Goal: Task Accomplishment & Management: Manage account settings

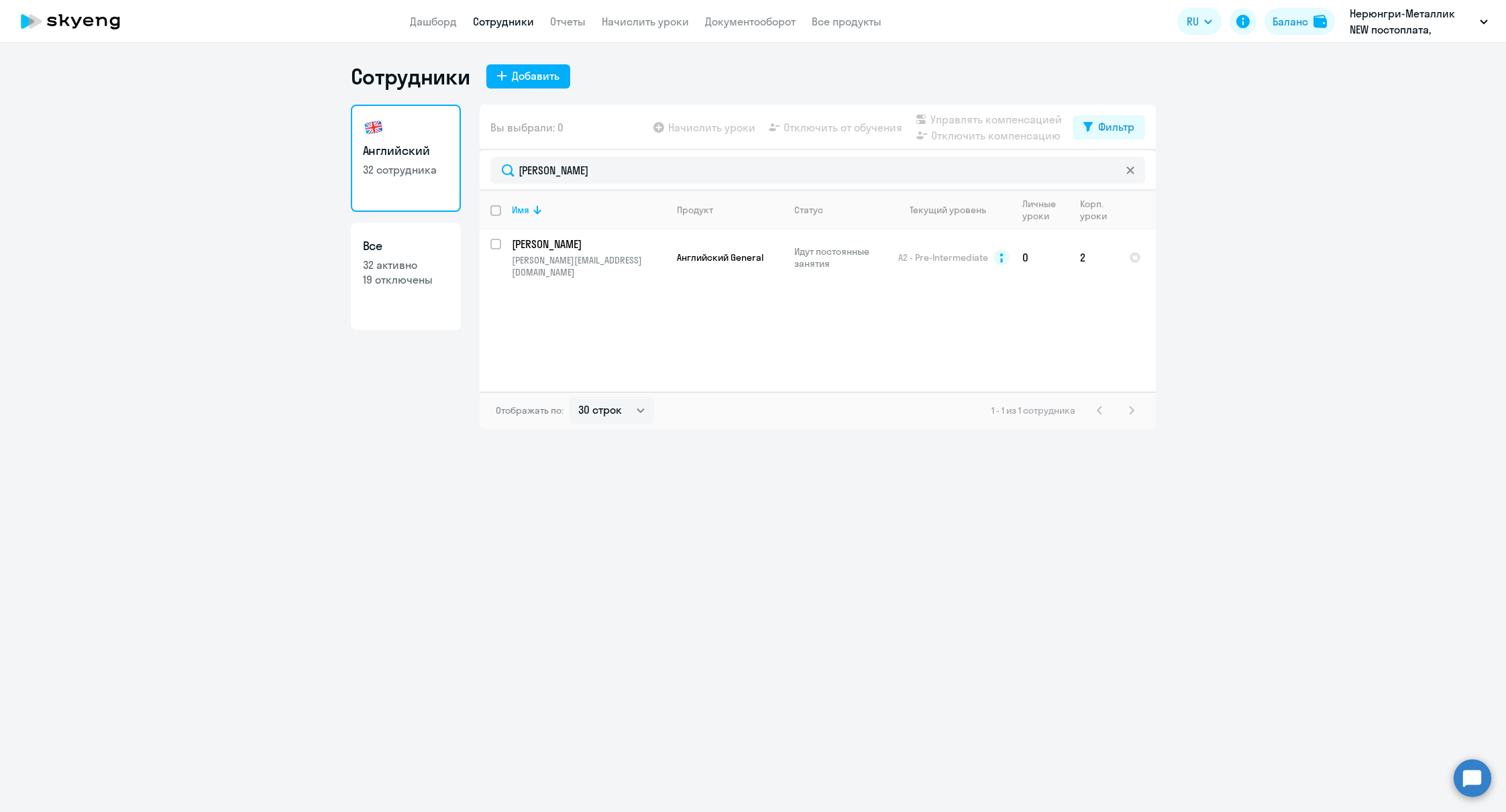
select select "30"
drag, startPoint x: 0, startPoint y: 0, endPoint x: 636, endPoint y: 19, distance: 636.3
click at [636, 19] on link "Начислить уроки" at bounding box center [645, 22] width 87 height 13
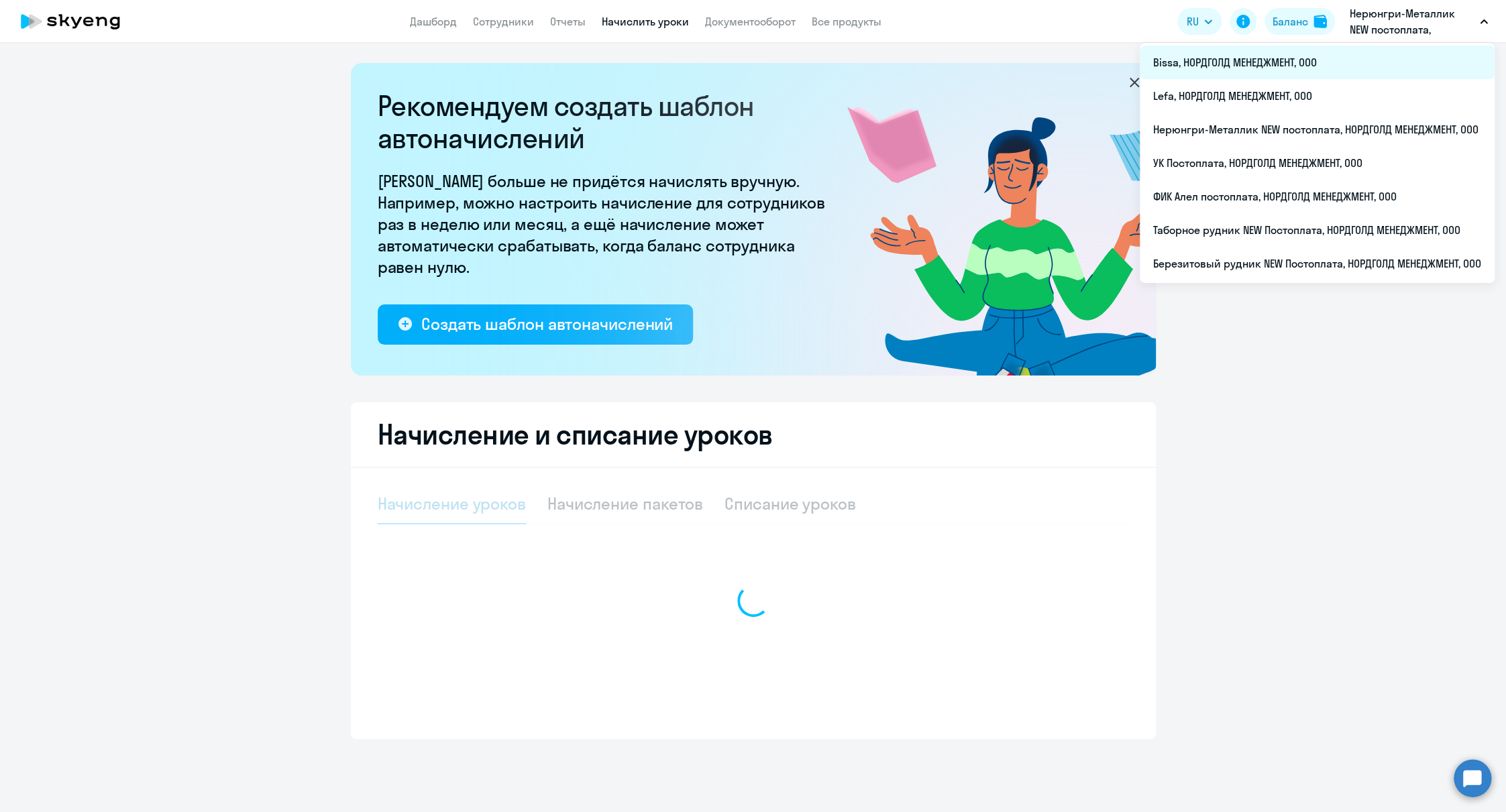
select select "10"
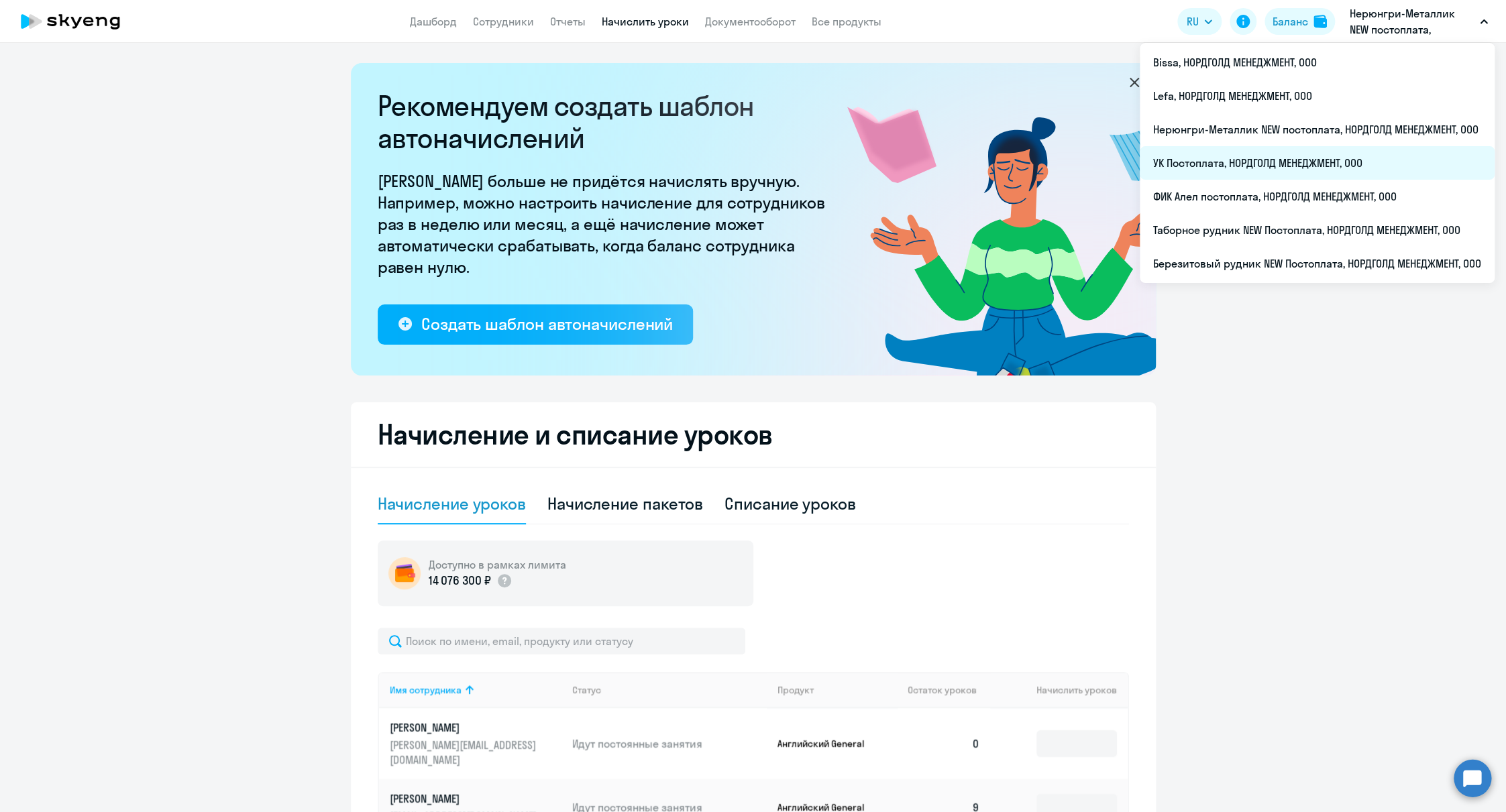
click at [1205, 160] on li "УК Постоплата, НОРДГОЛД МЕНЕДЖМЕНТ, ООО" at bounding box center [1317, 163] width 355 height 34
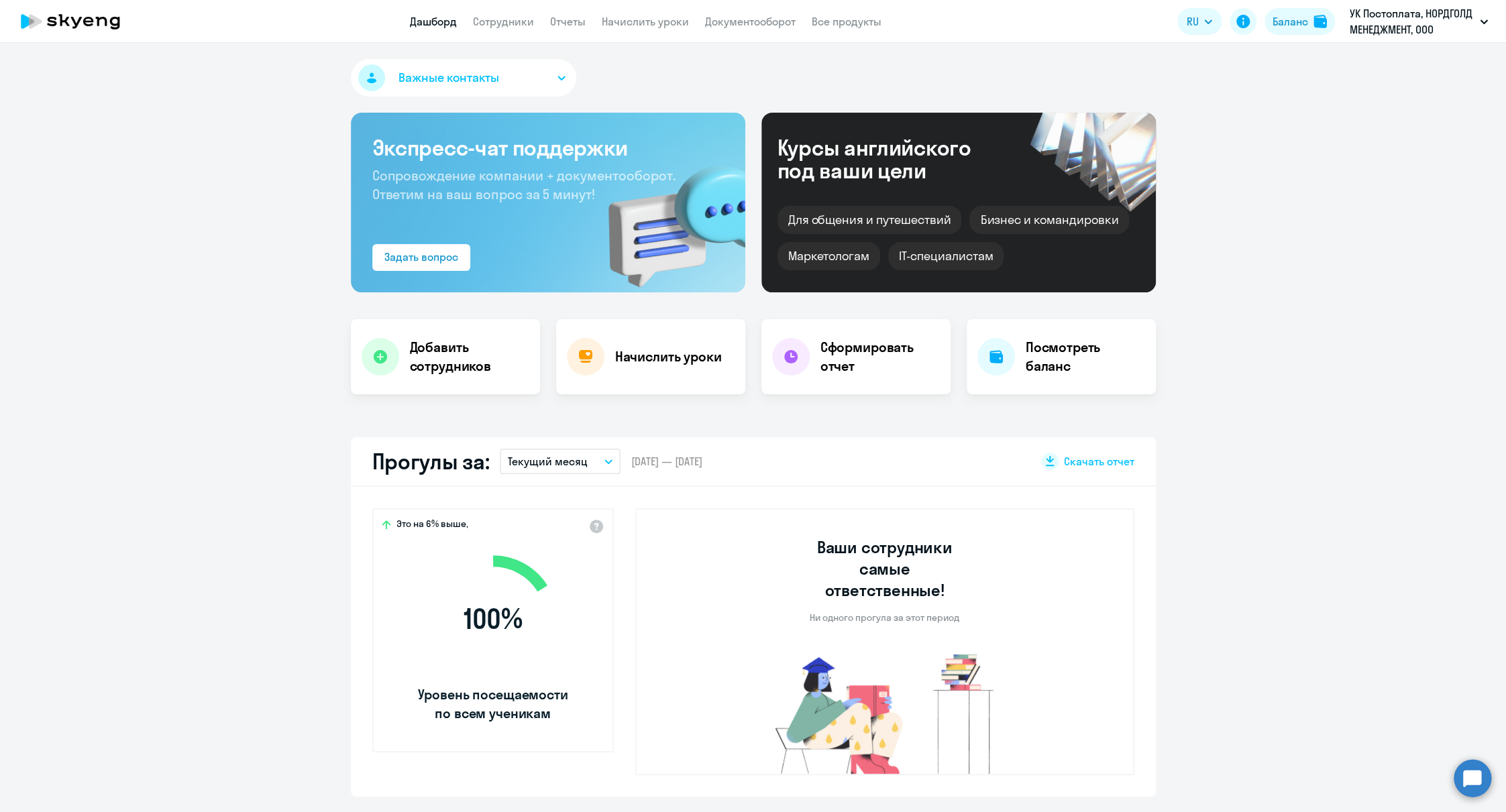
drag, startPoint x: 621, startPoint y: 25, endPoint x: 616, endPoint y: 40, distance: 15.8
click at [621, 25] on link "Начислить уроки" at bounding box center [645, 22] width 87 height 13
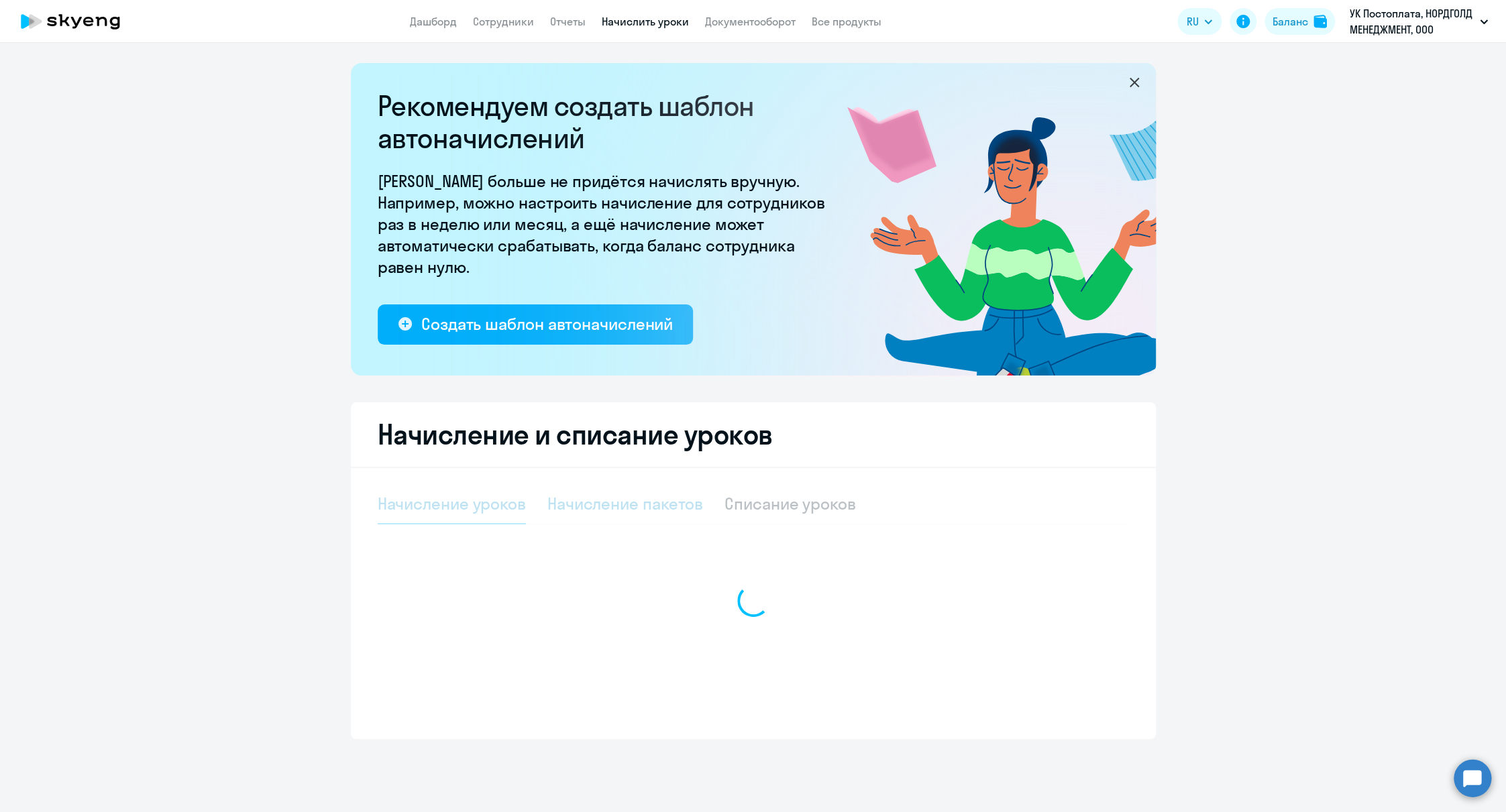
select select "10"
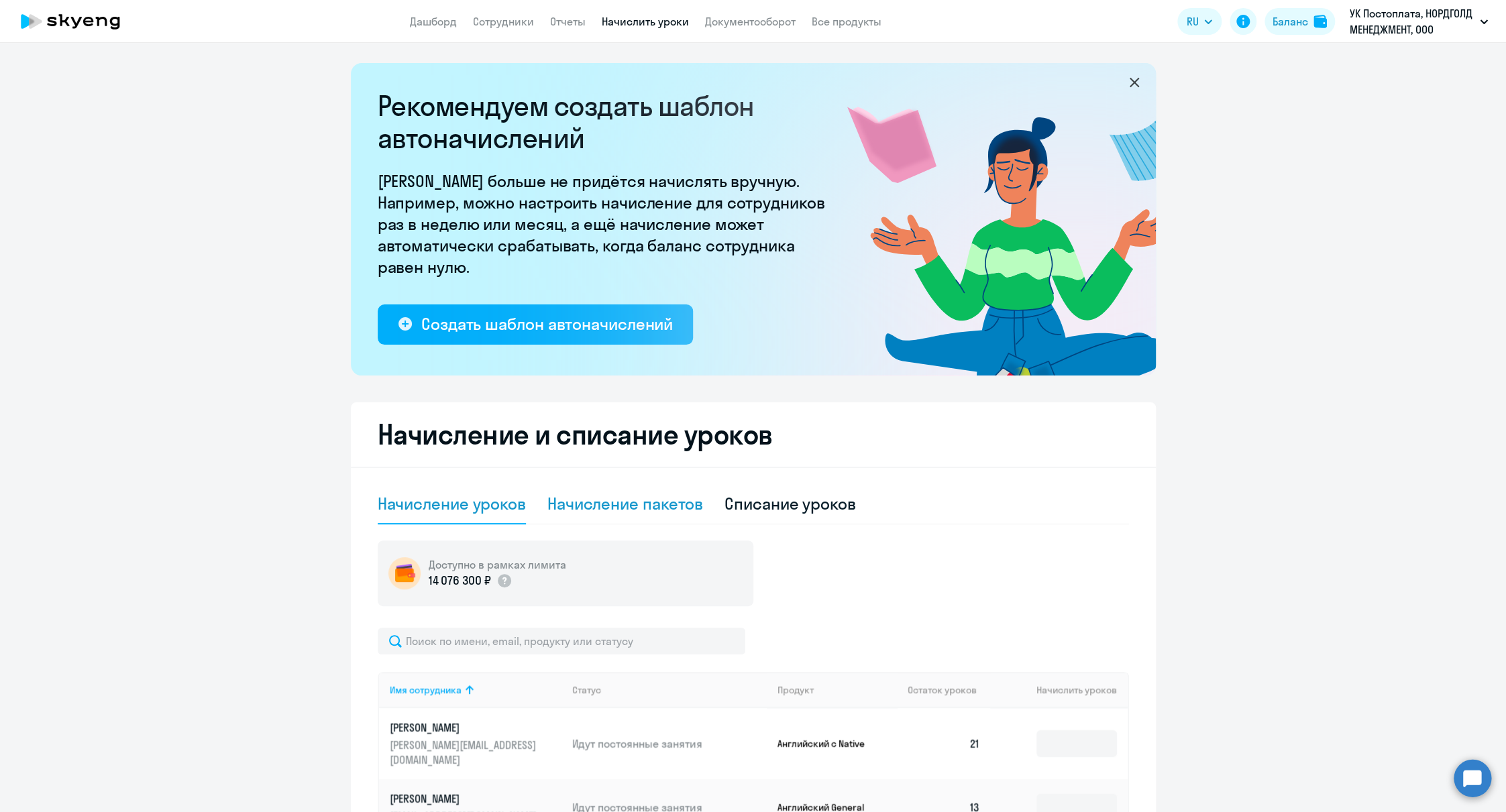
click at [621, 511] on div "Начисление пакетов" at bounding box center [625, 503] width 156 height 22
select select "10"
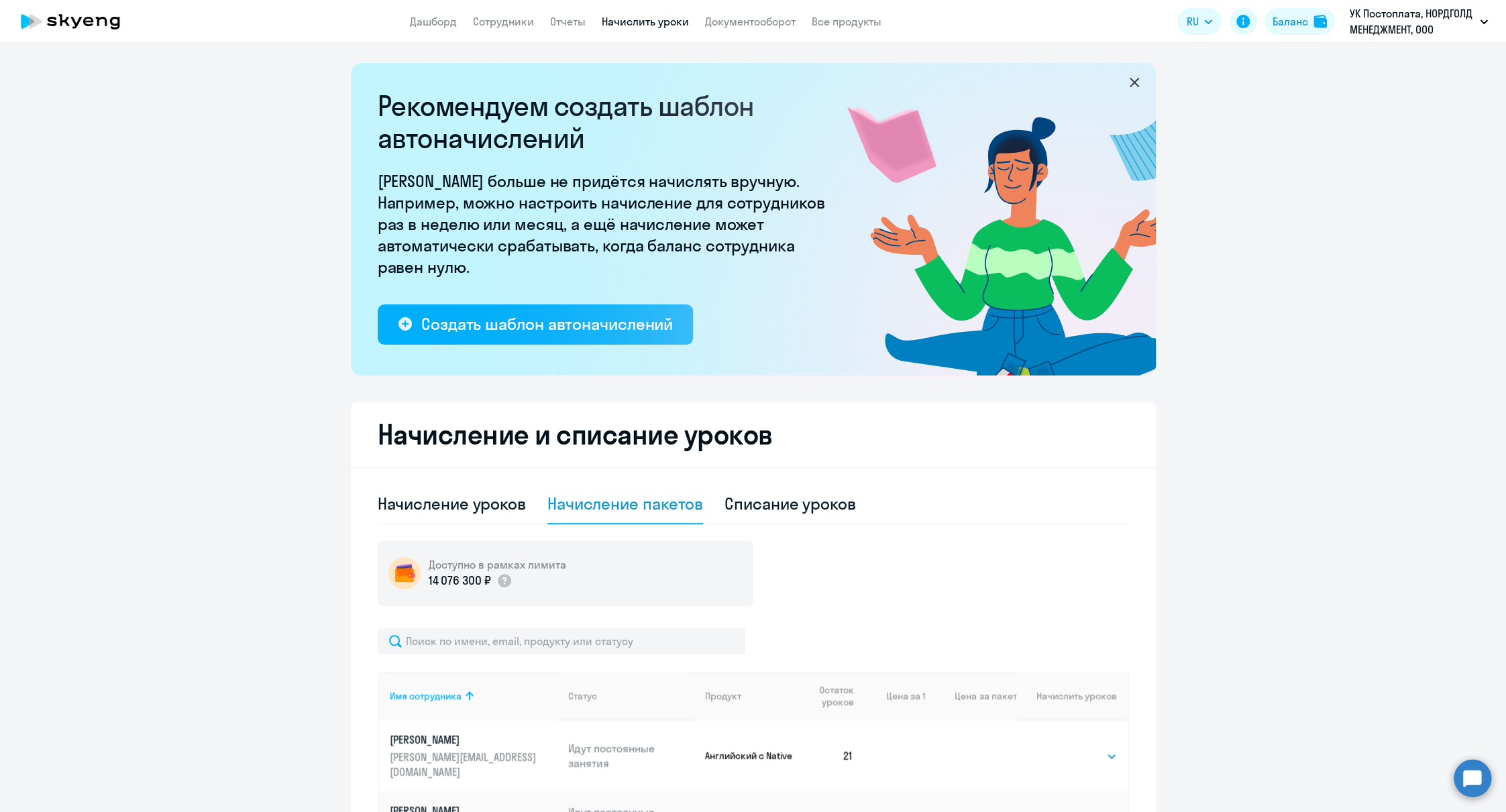
click at [530, 637] on input "text" at bounding box center [562, 642] width 368 height 27
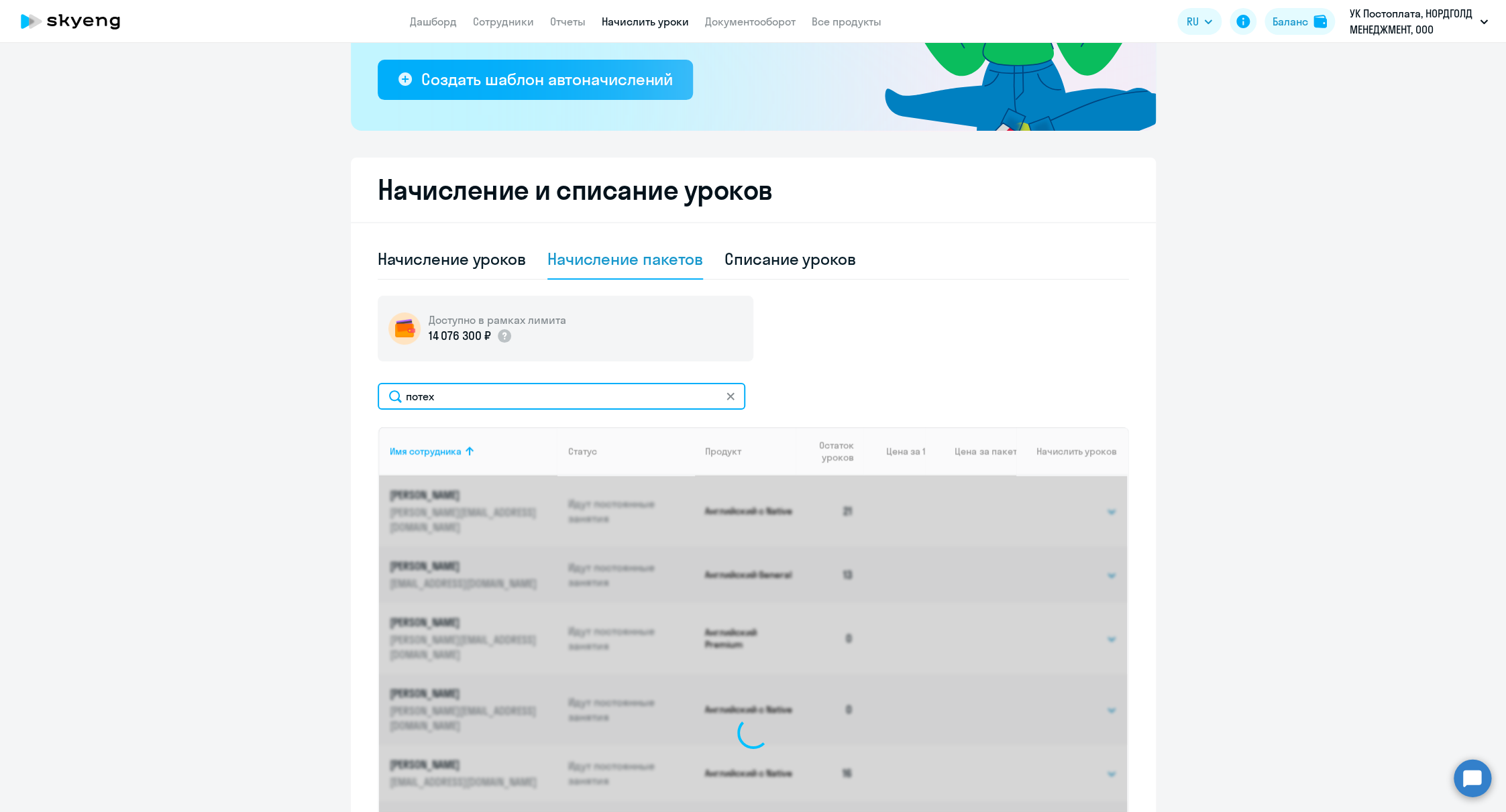
scroll to position [173, 0]
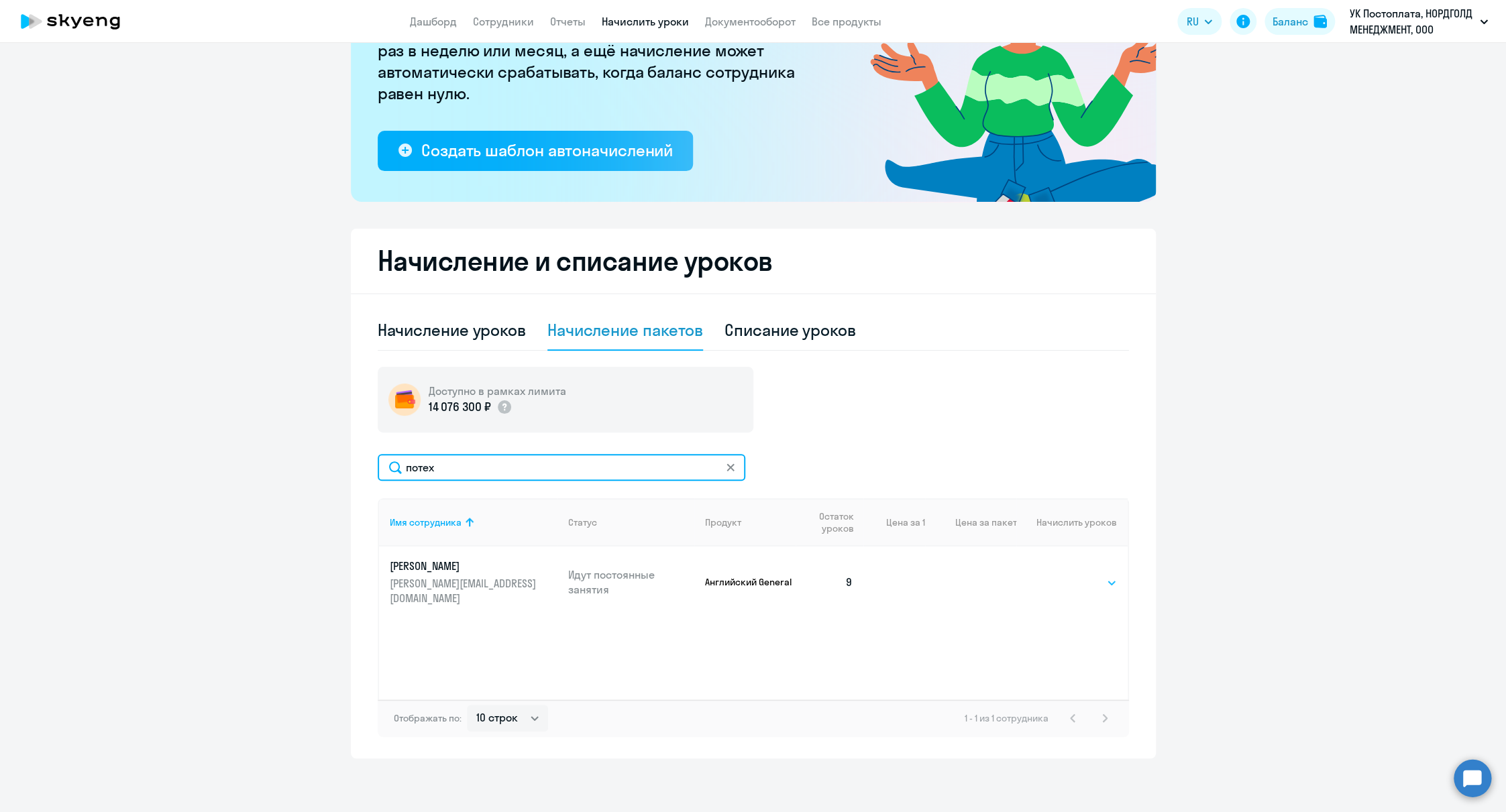
type input "потех"
click at [1065, 575] on select "Выбрать 4 8 16 32 64 96 128" at bounding box center [1089, 583] width 55 height 16
select select "32"
click at [1062, 575] on select "Выбрать 4 8 16 32 64 96 128" at bounding box center [1089, 583] width 55 height 16
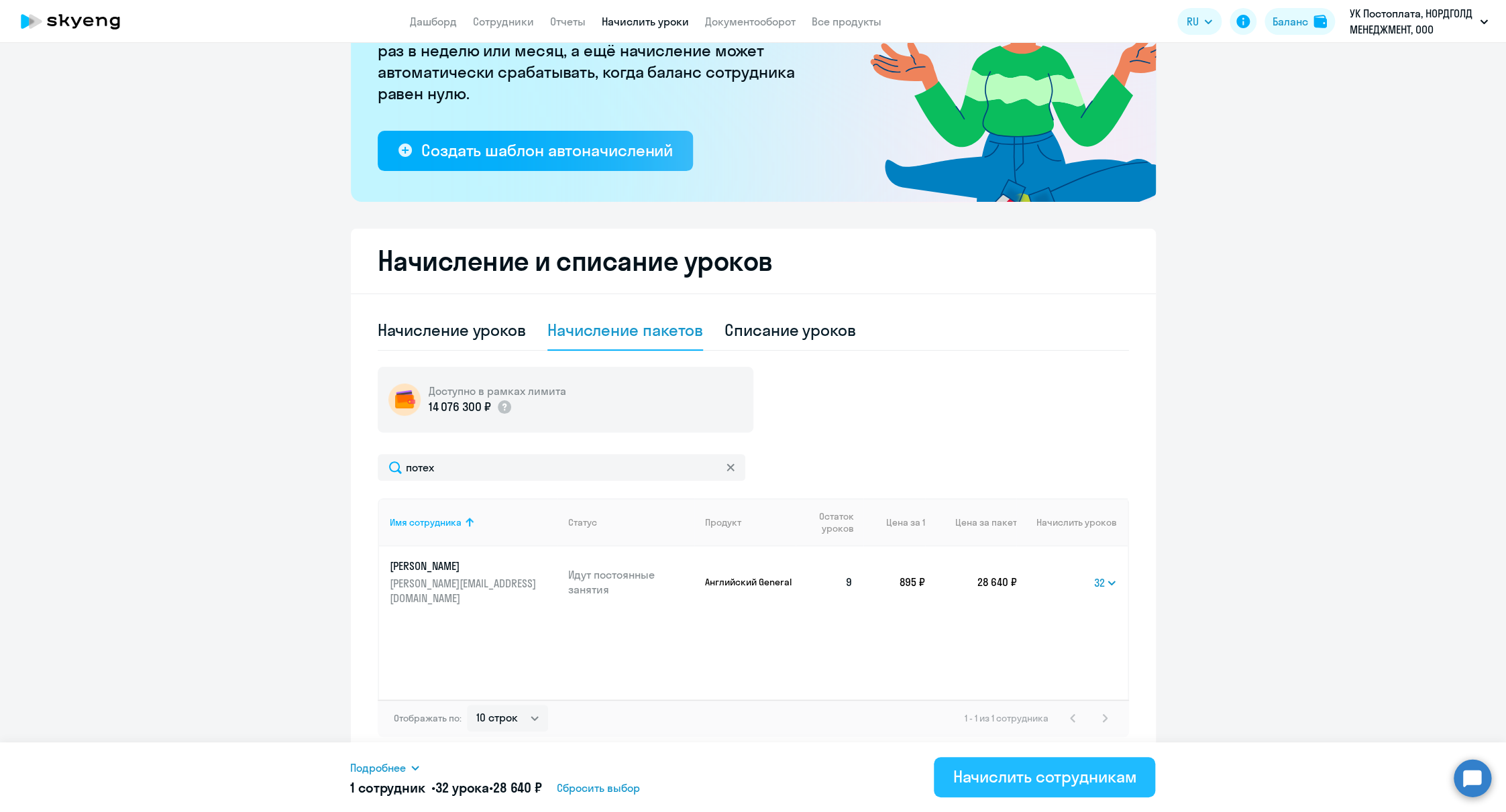
click at [1048, 765] on button "Начислить сотрудникам" at bounding box center [1045, 778] width 221 height 40
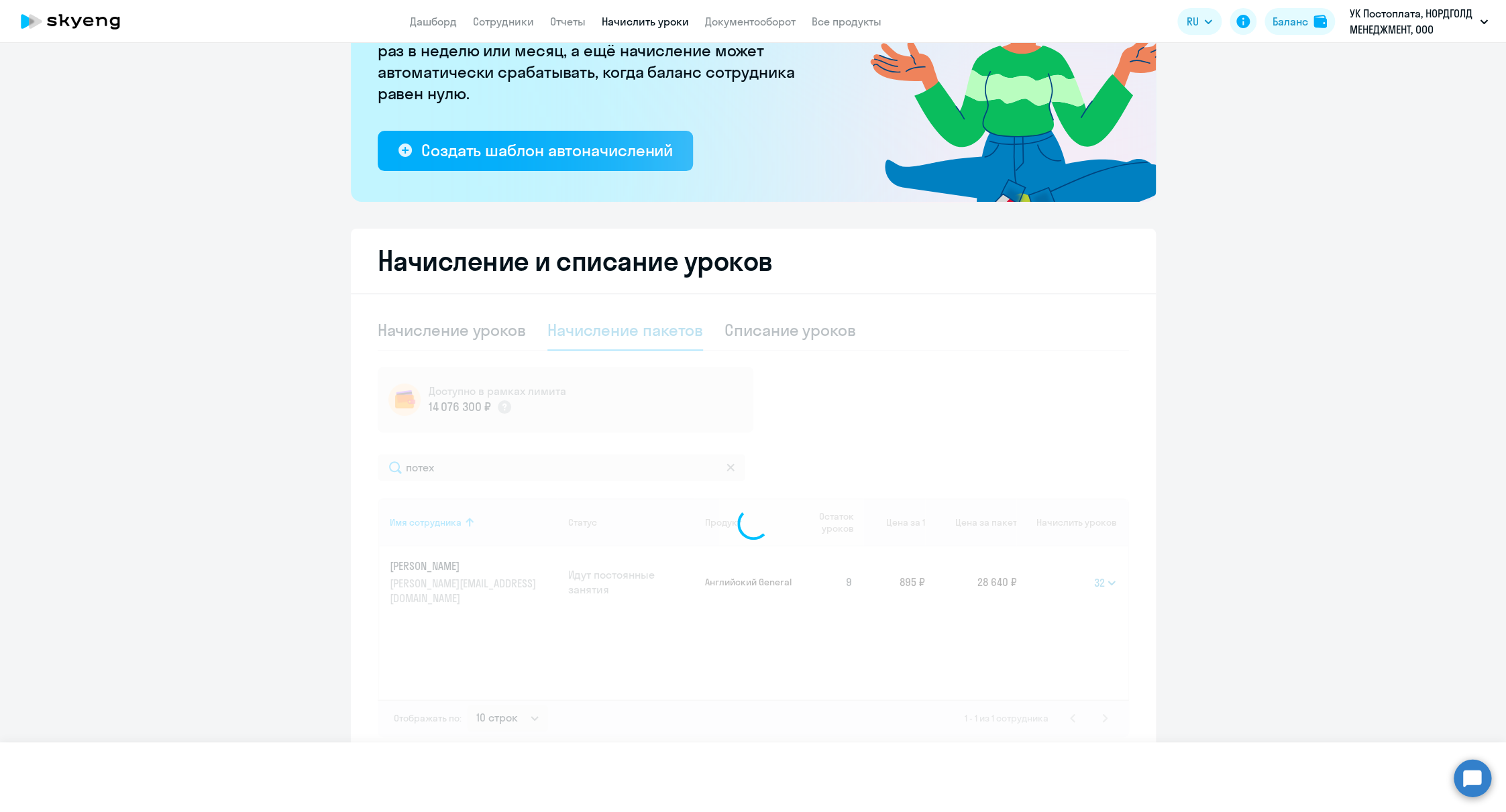
select select
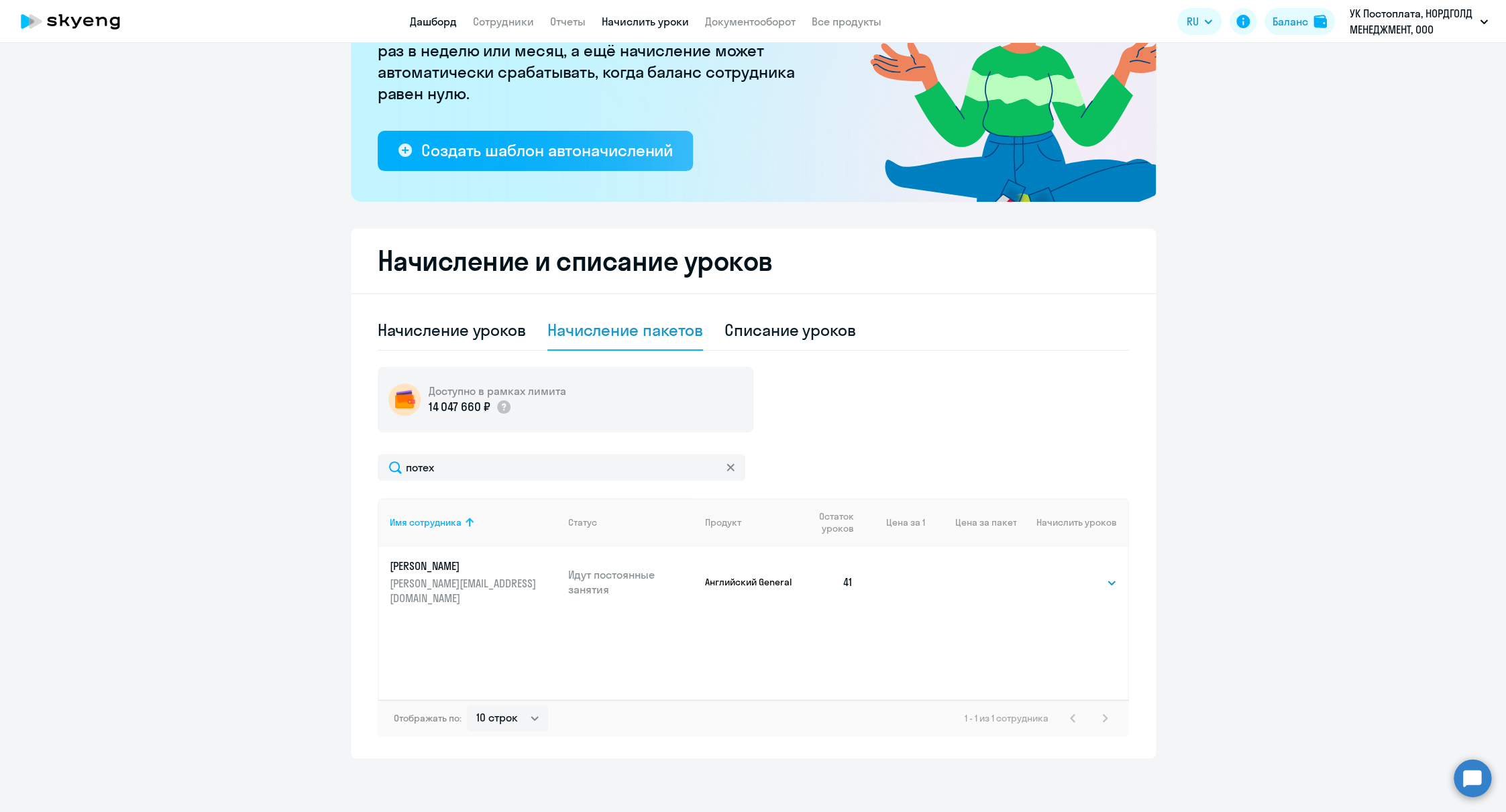
click at [411, 25] on link "Дашборд" at bounding box center [433, 22] width 47 height 13
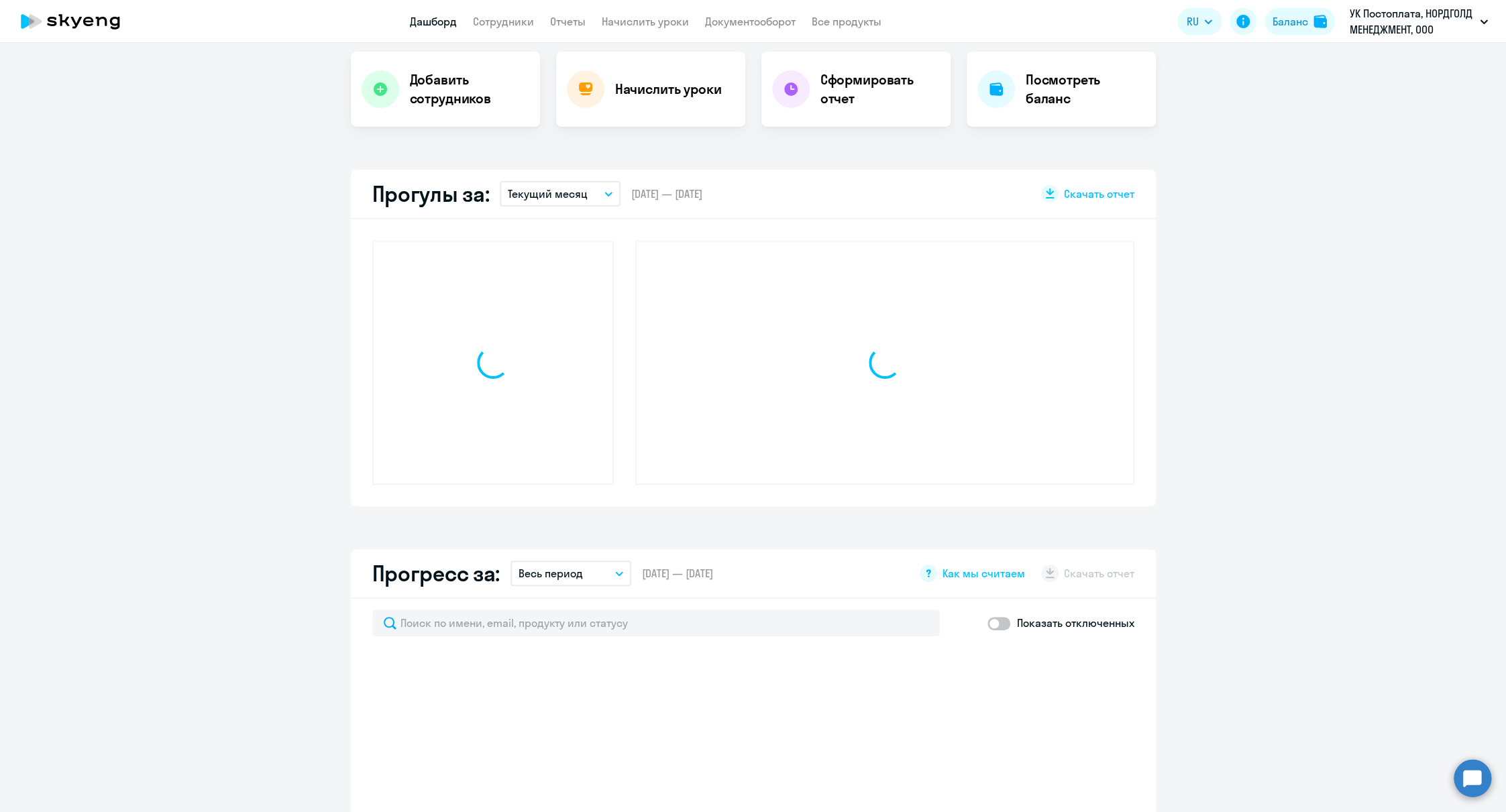
scroll to position [268, 0]
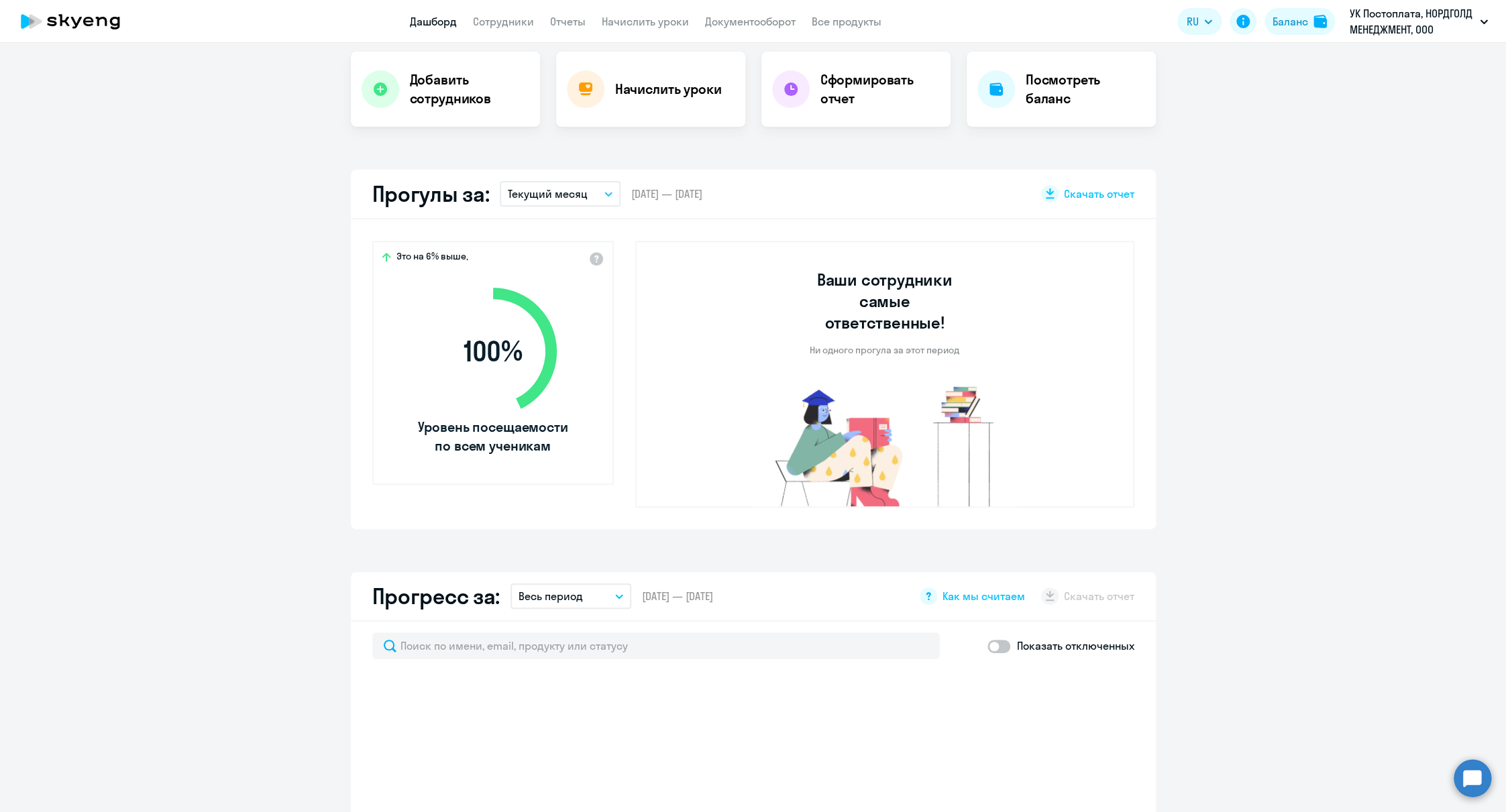
select select "30"
